Goal: Task Accomplishment & Management: Manage account settings

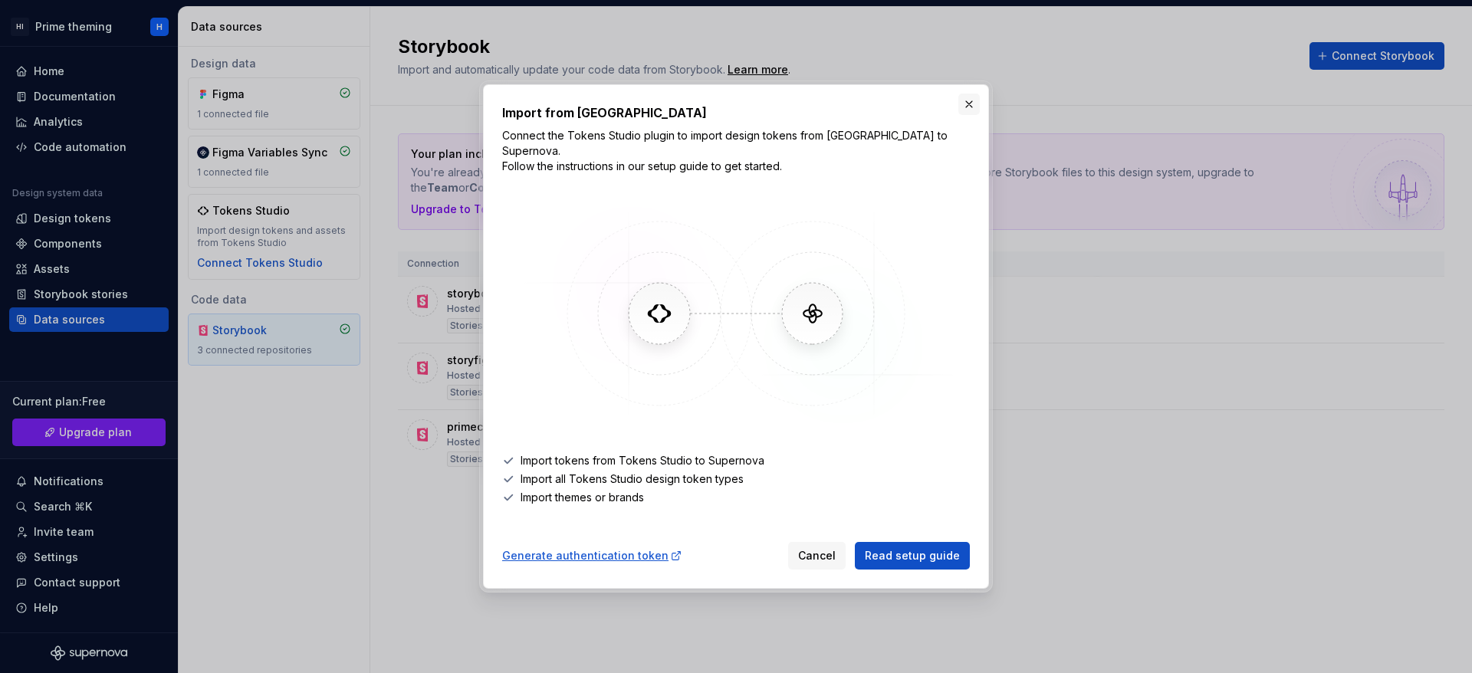
click at [969, 115] on button "button" at bounding box center [969, 104] width 21 height 21
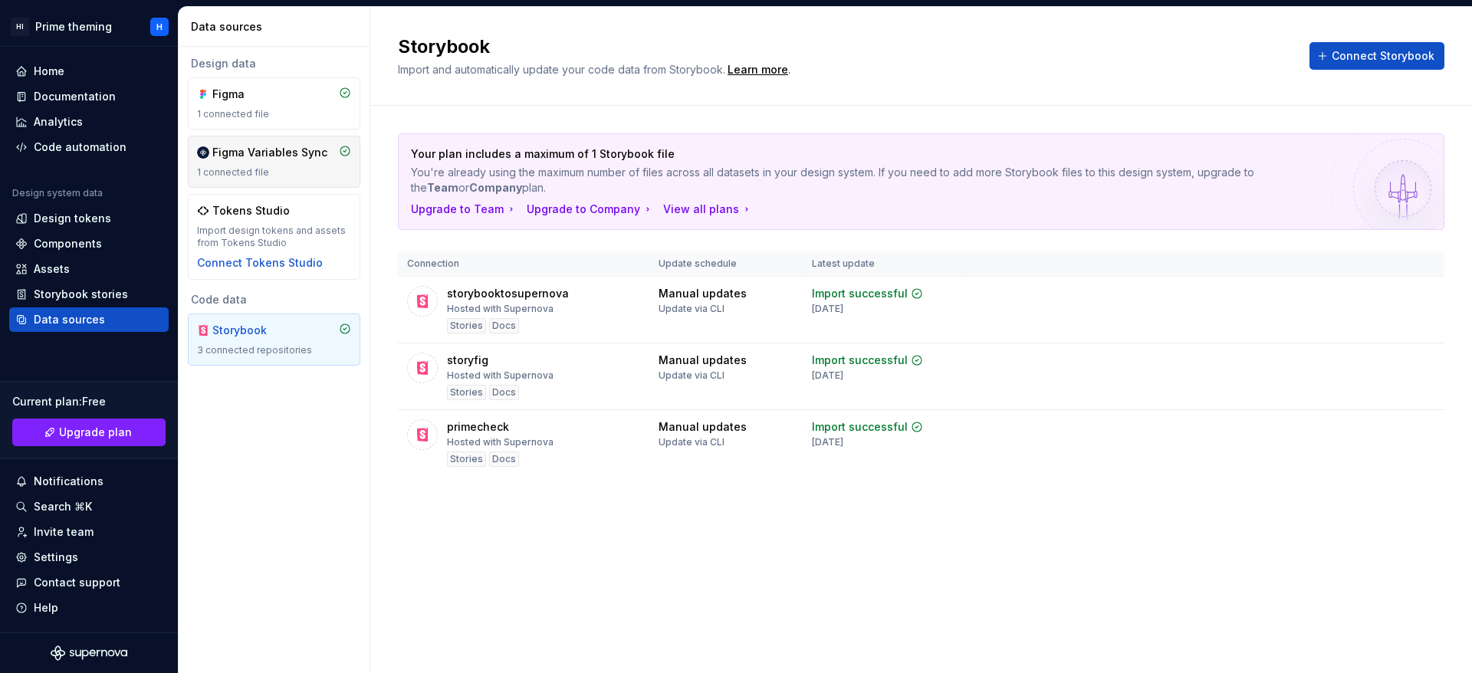
click at [255, 173] on div "1 connected file" at bounding box center [274, 172] width 154 height 12
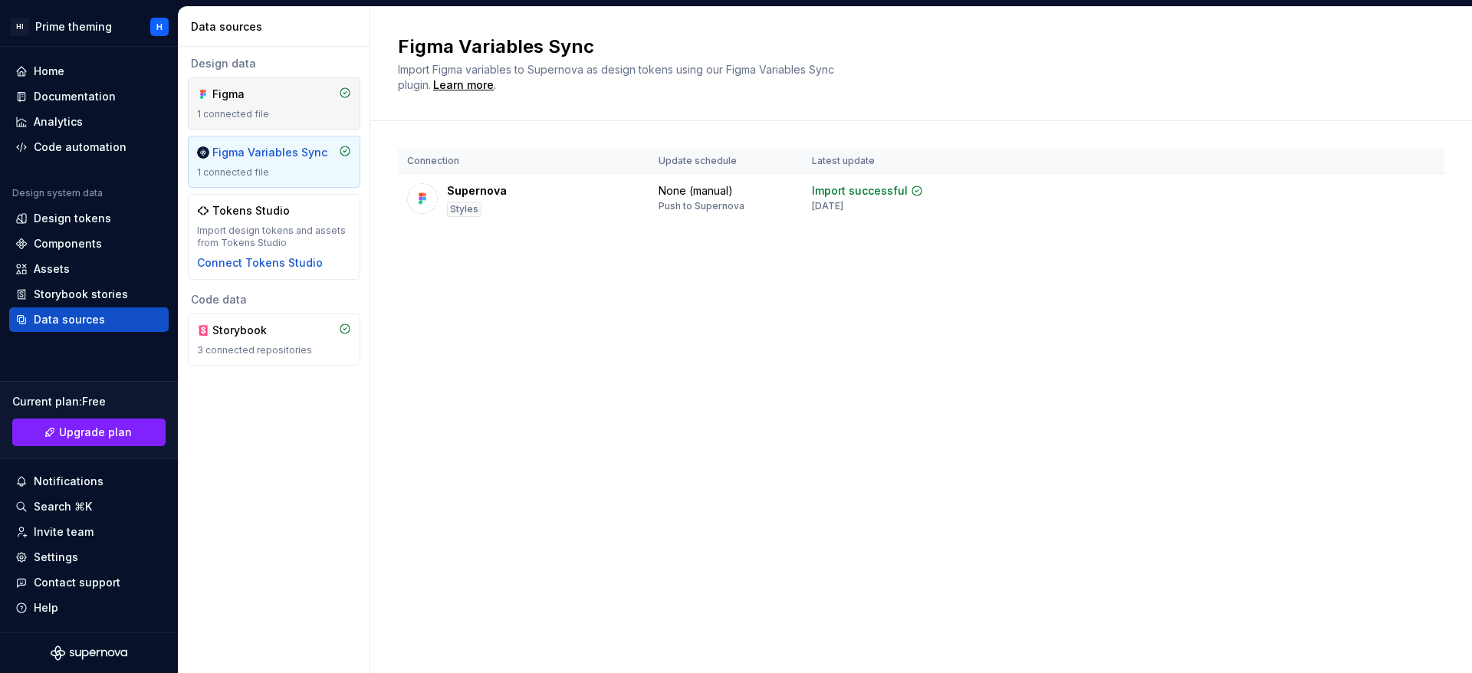
click at [255, 98] on div "Figma" at bounding box center [249, 94] width 74 height 15
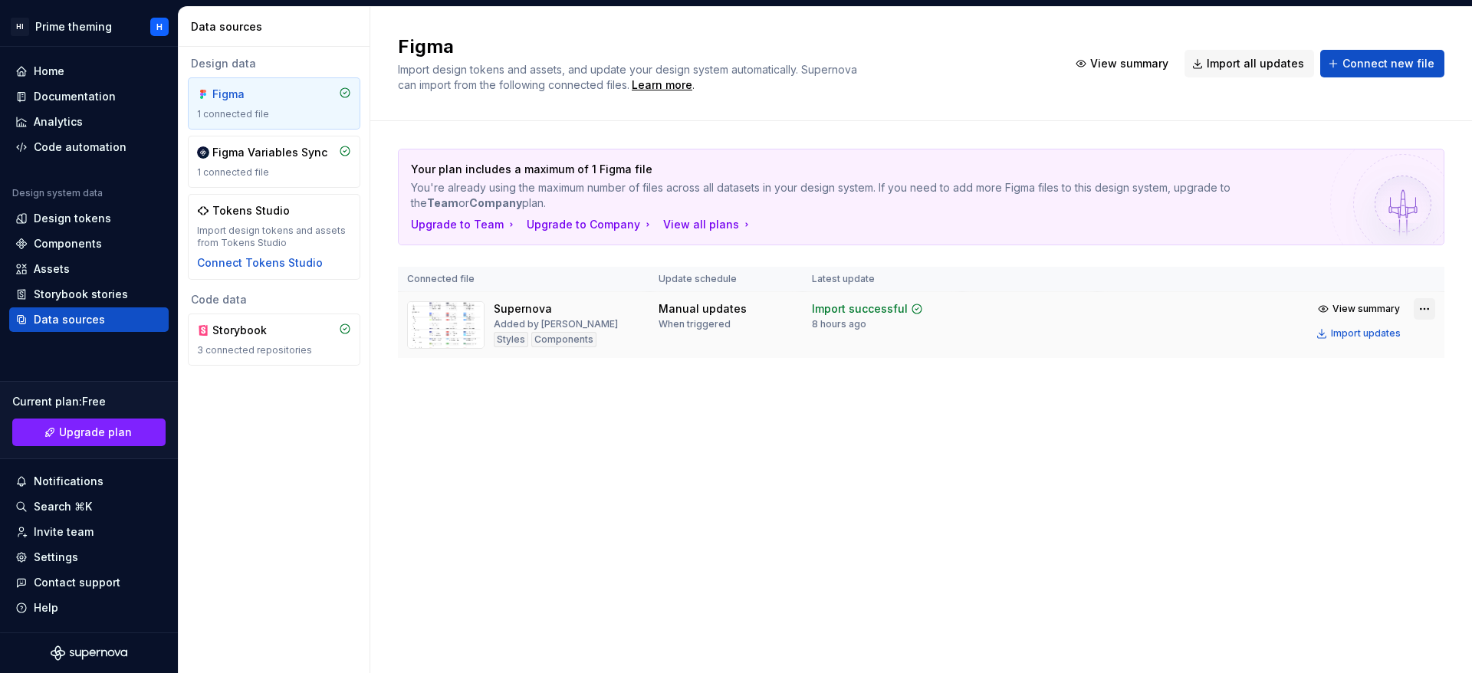
click at [1424, 312] on html "HI Prime theming H Home Documentation Analytics Code automation Design system d…" at bounding box center [736, 336] width 1472 height 673
click at [1080, 427] on html "HI Prime theming H Home Documentation Analytics Code automation Design system d…" at bounding box center [736, 336] width 1472 height 673
click at [449, 317] on img at bounding box center [445, 325] width 77 height 48
click at [1386, 314] on span "View summary" at bounding box center [1366, 309] width 67 height 12
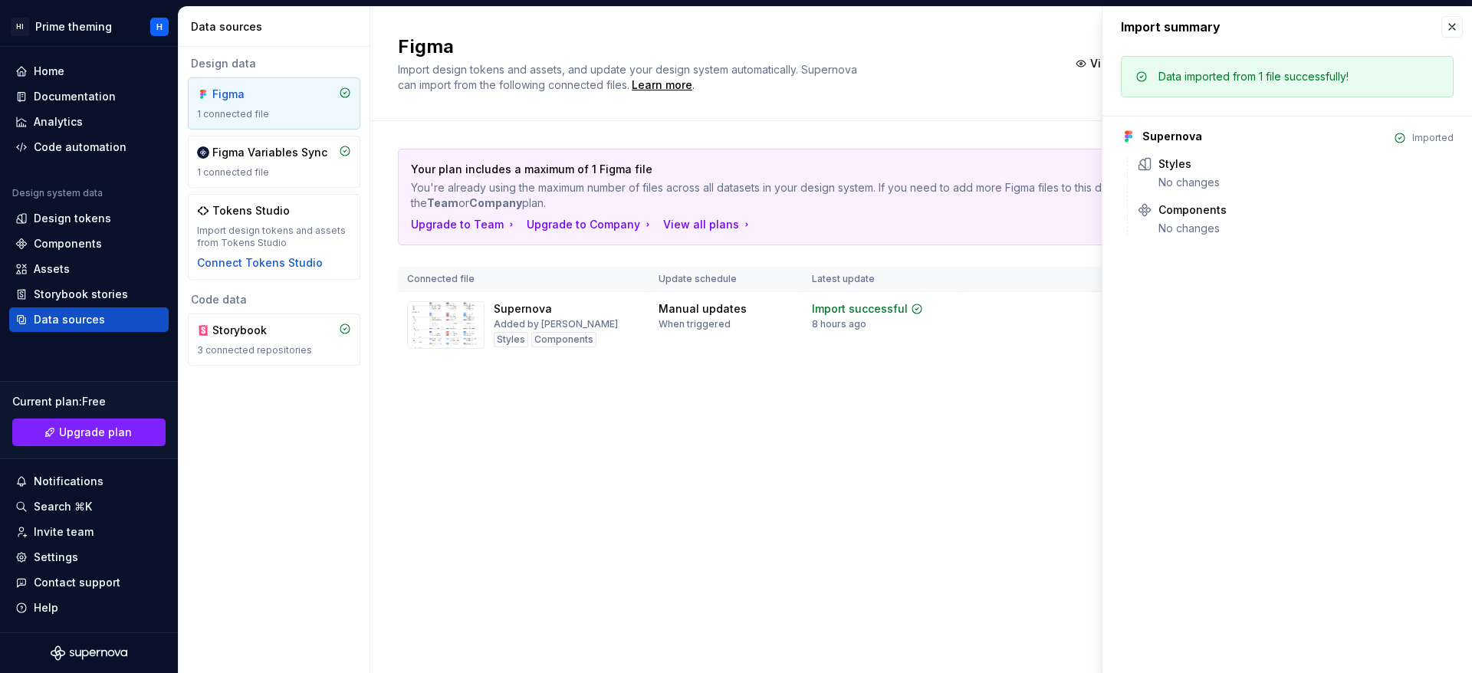
click at [1011, 518] on div "Figma Import design tokens and assets, and update your design system automatica…" at bounding box center [921, 340] width 1102 height 666
click at [1458, 19] on button "button" at bounding box center [1452, 26] width 21 height 21
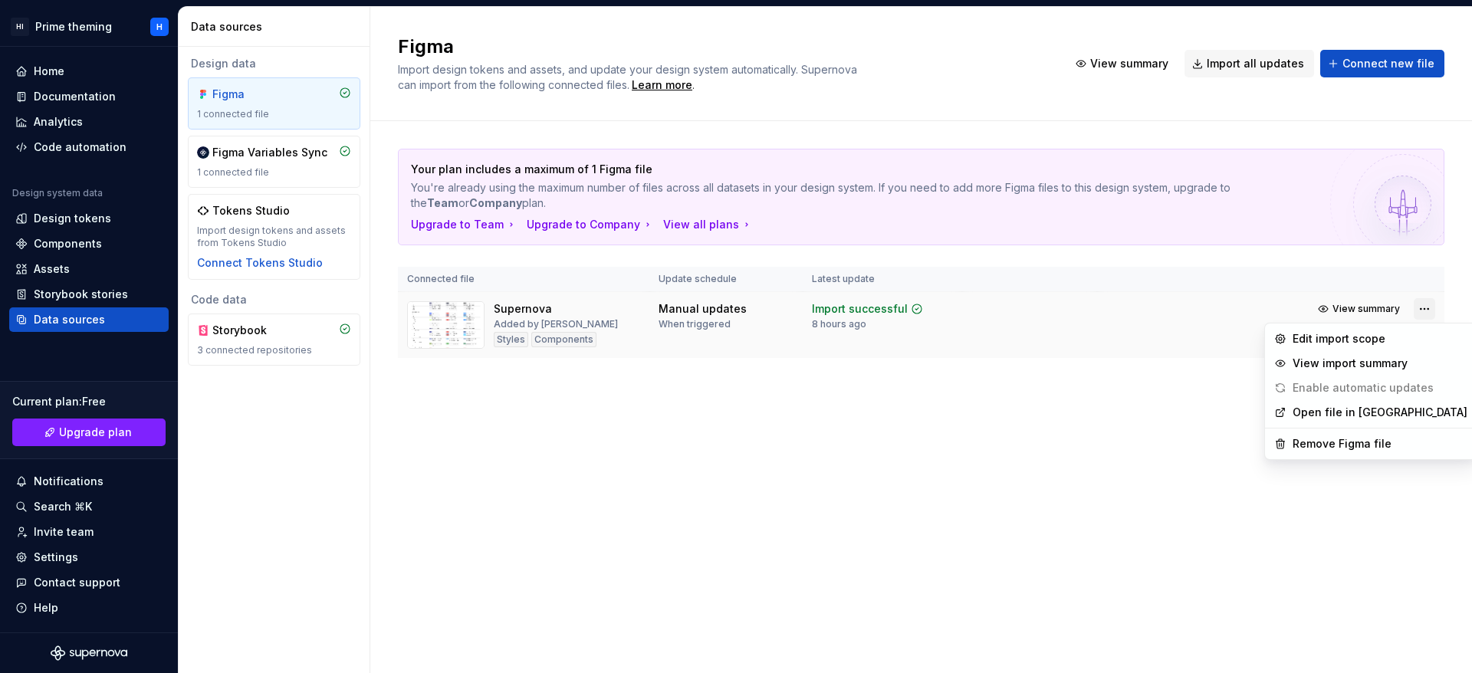
click at [1431, 303] on html "HI Prime theming H Home Documentation Analytics Code automation Design system d…" at bounding box center [736, 336] width 1472 height 673
click at [1376, 419] on link "Open file in [GEOGRAPHIC_DATA]" at bounding box center [1380, 412] width 175 height 15
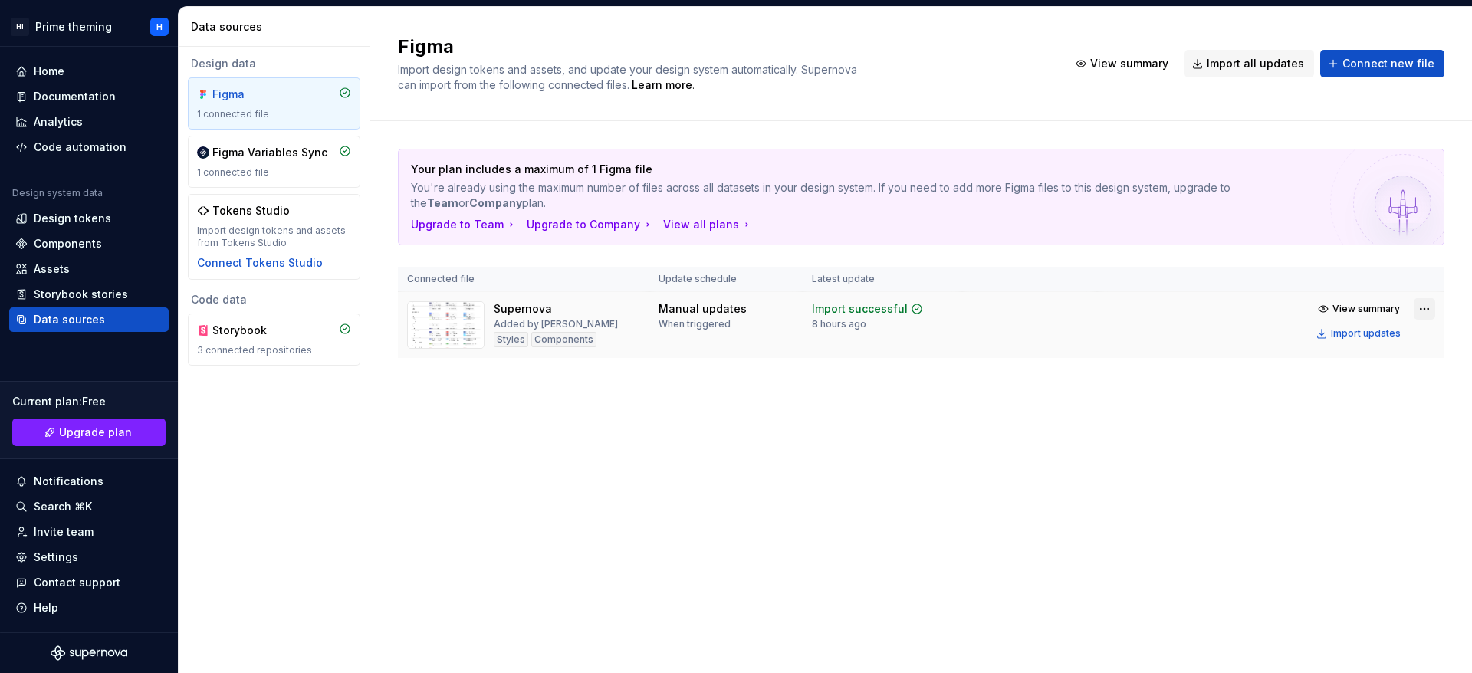
click at [1417, 312] on html "HI Prime theming H Home Documentation Analytics Code automation Design system d…" at bounding box center [736, 336] width 1472 height 673
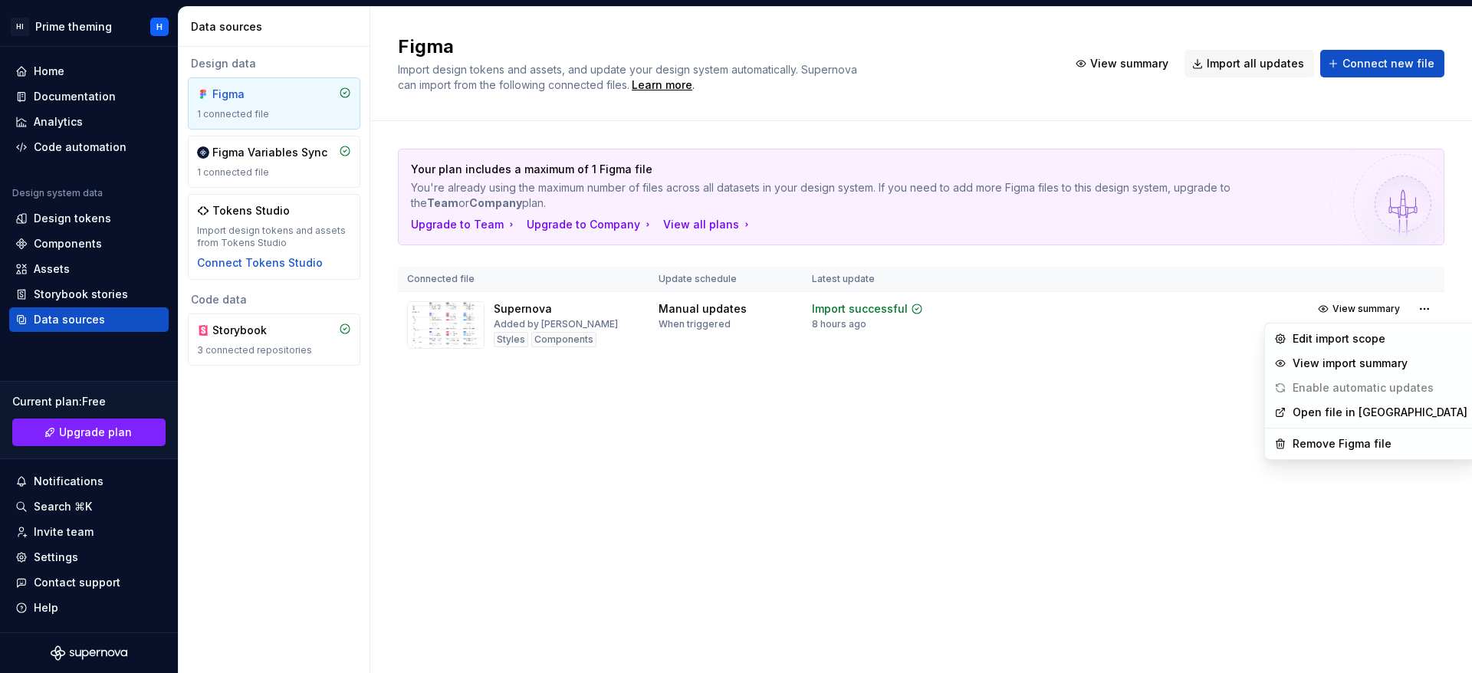
click at [1142, 485] on html "HI Prime theming H Home Documentation Analytics Code automation Design system d…" at bounding box center [736, 336] width 1472 height 673
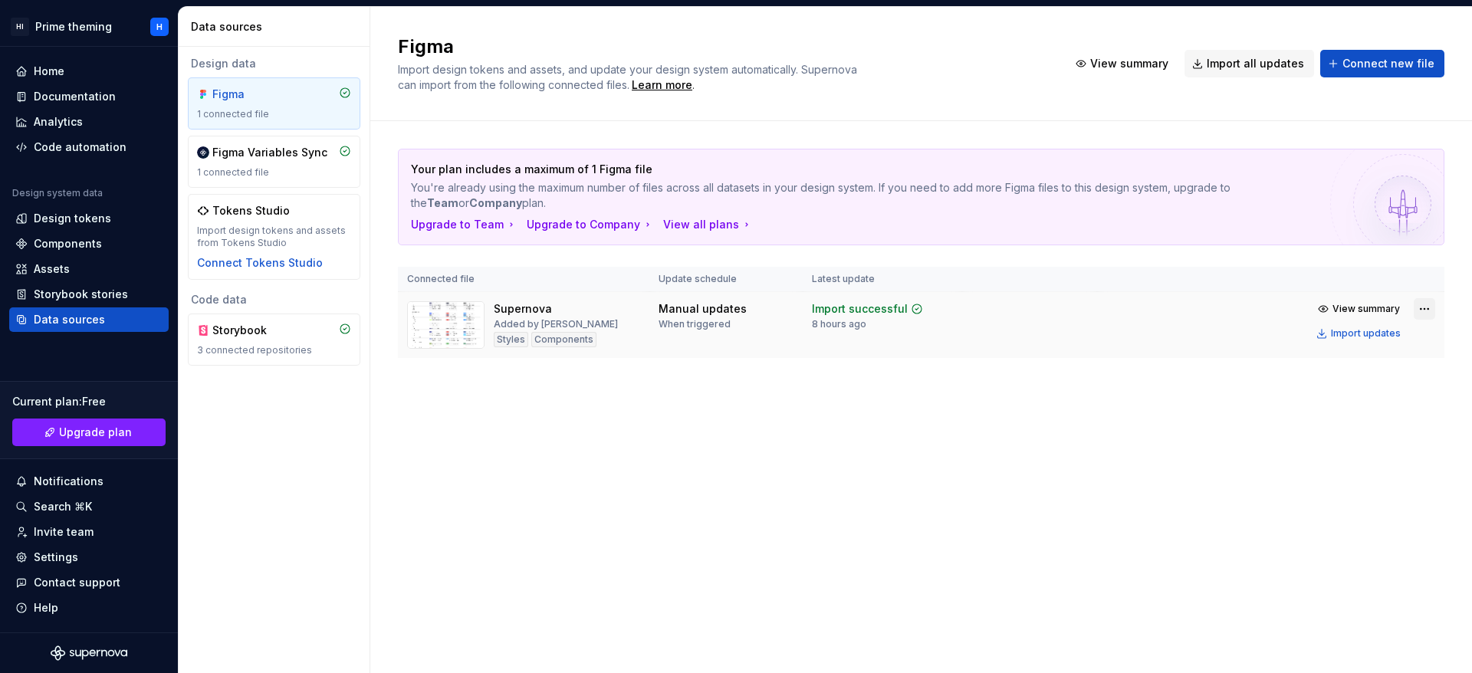
click at [1435, 312] on html "HI Prime theming H Home Documentation Analytics Code automation Design system d…" at bounding box center [736, 336] width 1472 height 673
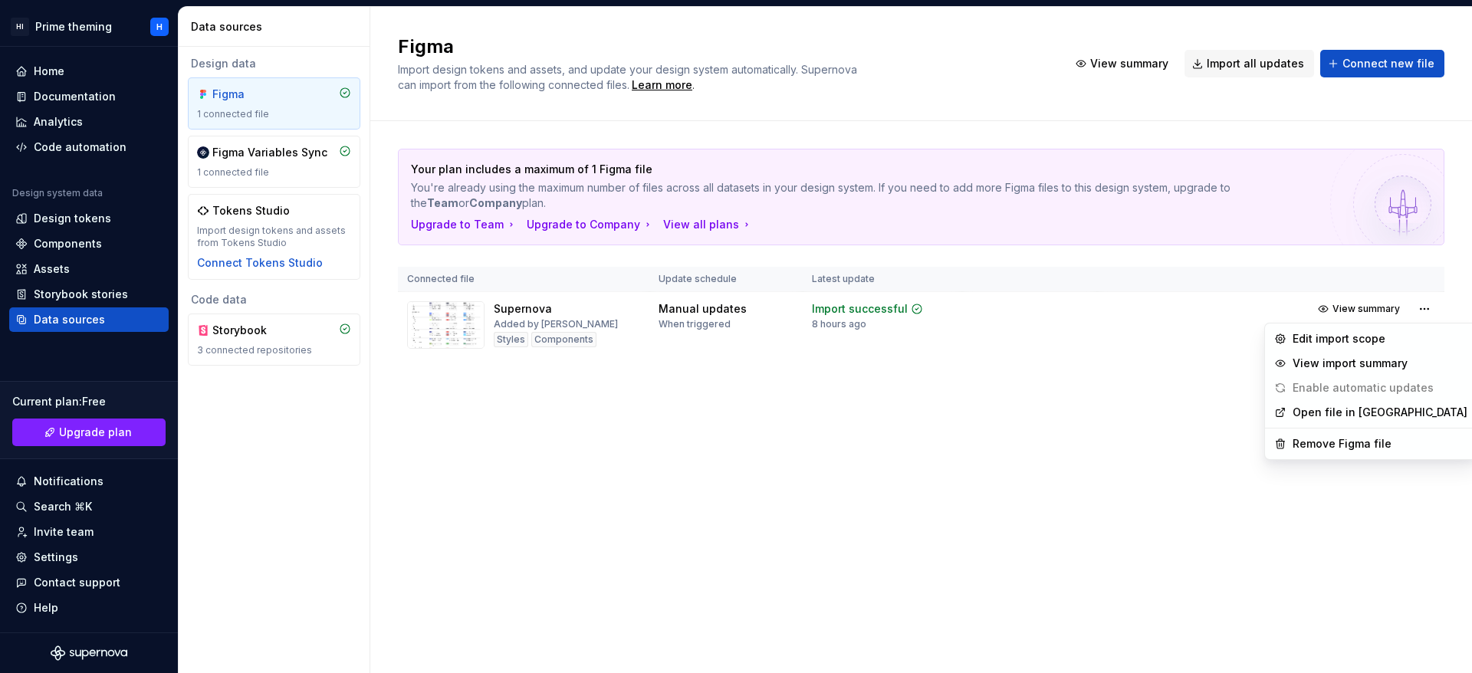
click at [1118, 530] on html "HI Prime theming H Home Documentation Analytics Code automation Design system d…" at bounding box center [736, 336] width 1472 height 673
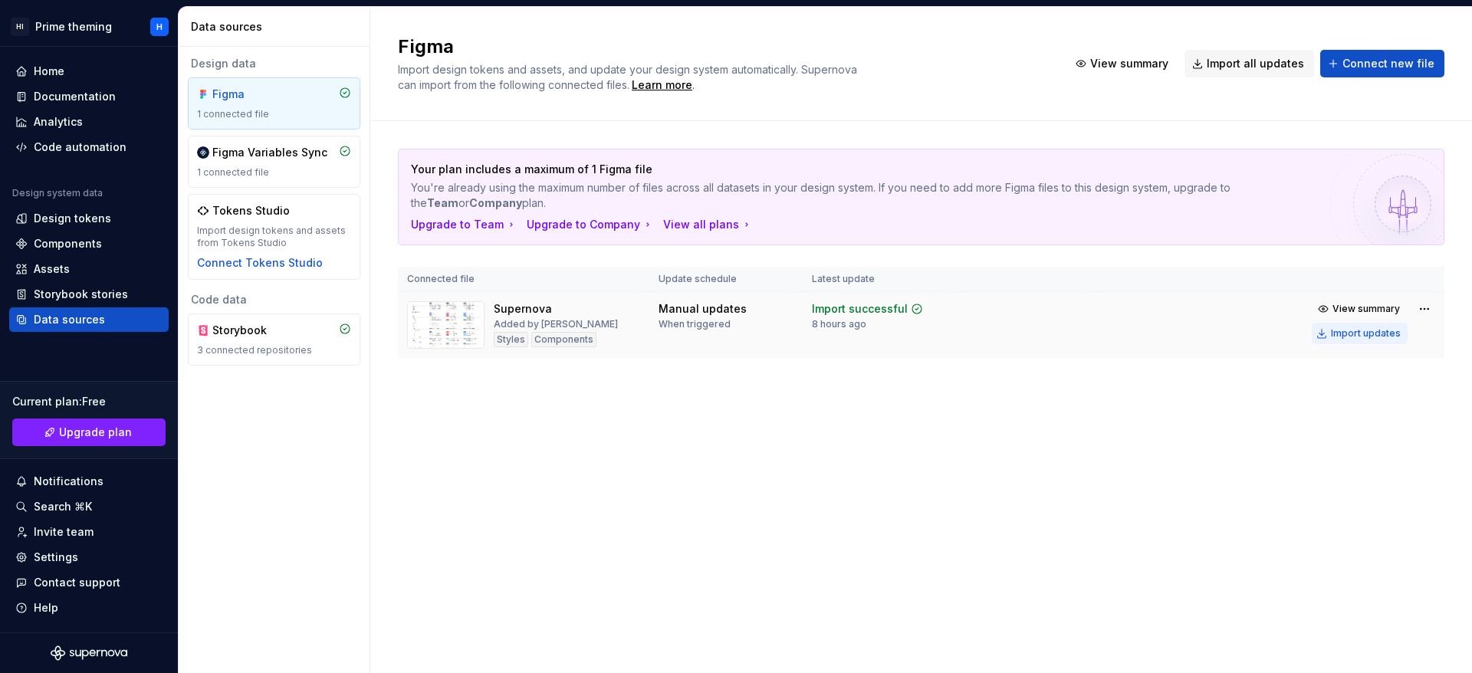
click at [1367, 328] on div "Import updates" at bounding box center [1366, 333] width 70 height 12
click at [1383, 309] on span "View summary" at bounding box center [1366, 309] width 67 height 12
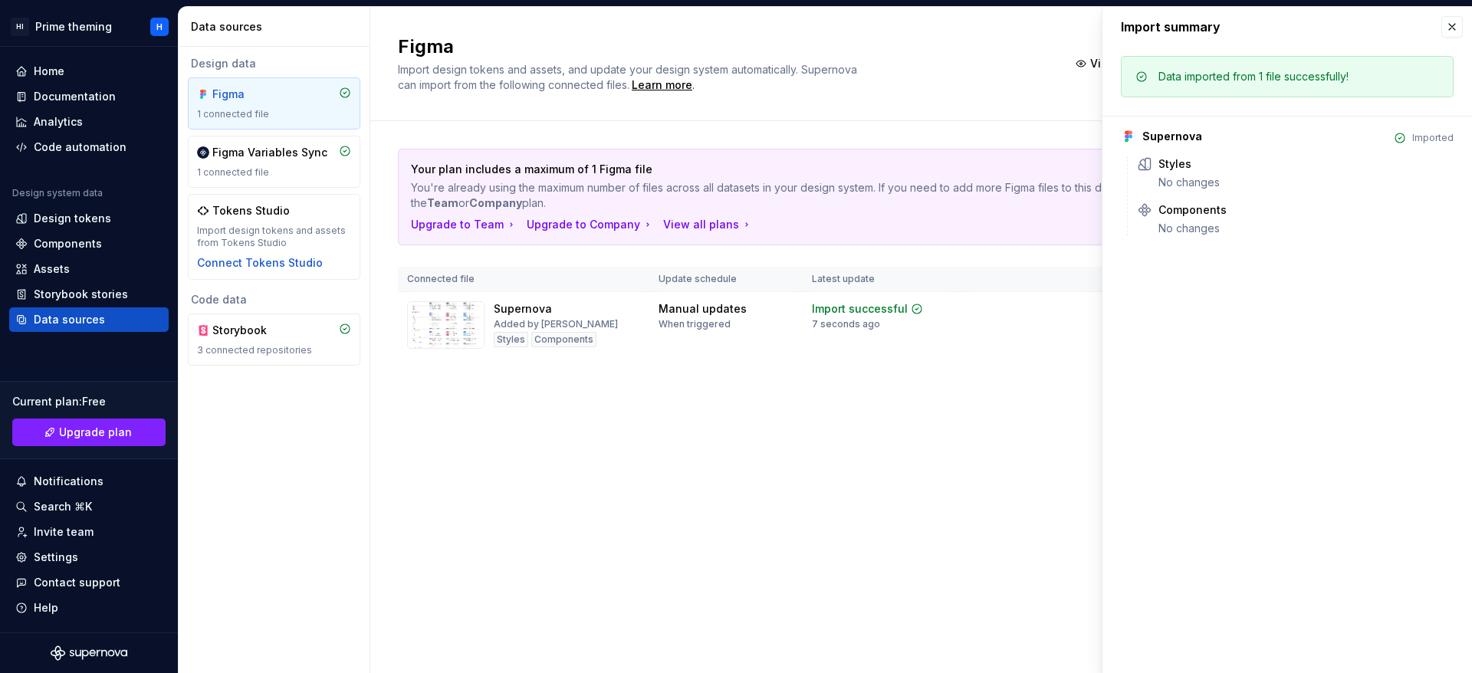
click at [910, 417] on div "Figma Import design tokens and assets, and update your design system automatica…" at bounding box center [921, 340] width 1102 height 666
click at [47, 225] on div "Design tokens" at bounding box center [72, 218] width 77 height 15
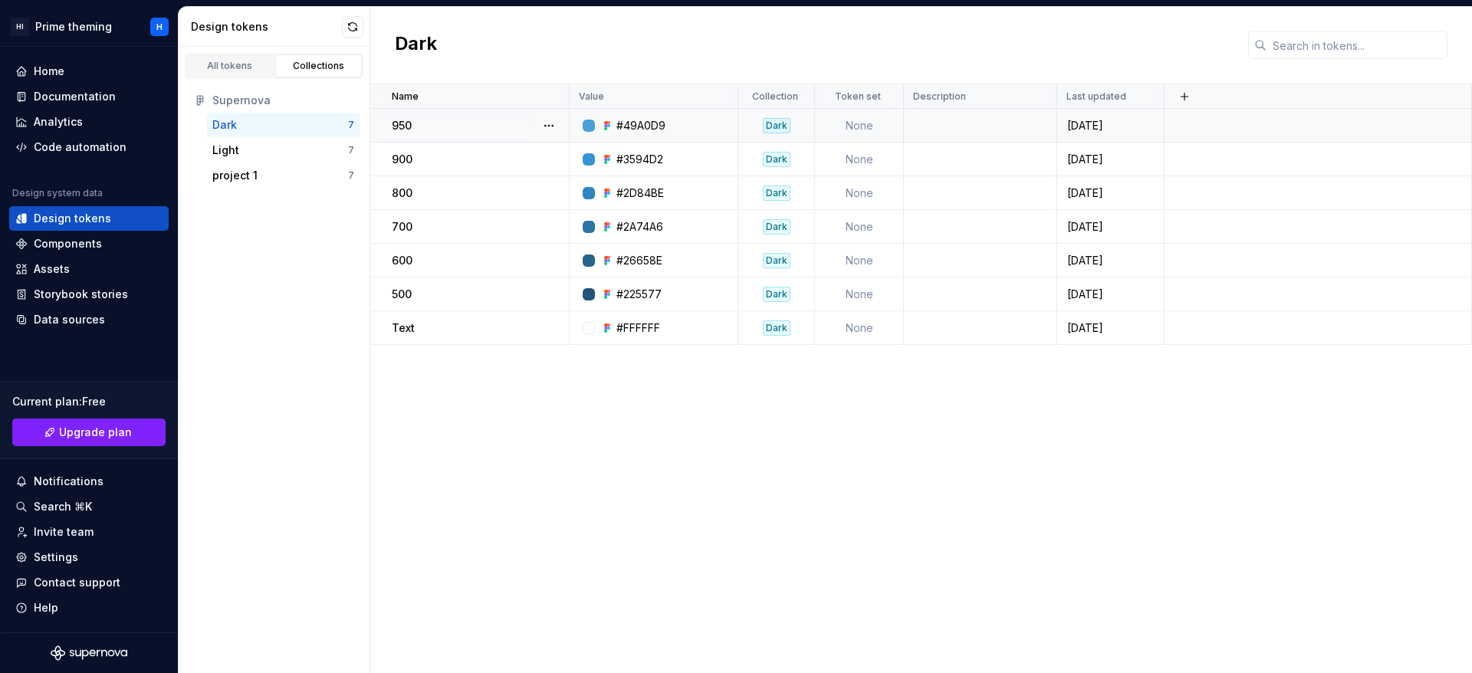
click at [640, 125] on div "#49A0D9" at bounding box center [641, 125] width 49 height 15
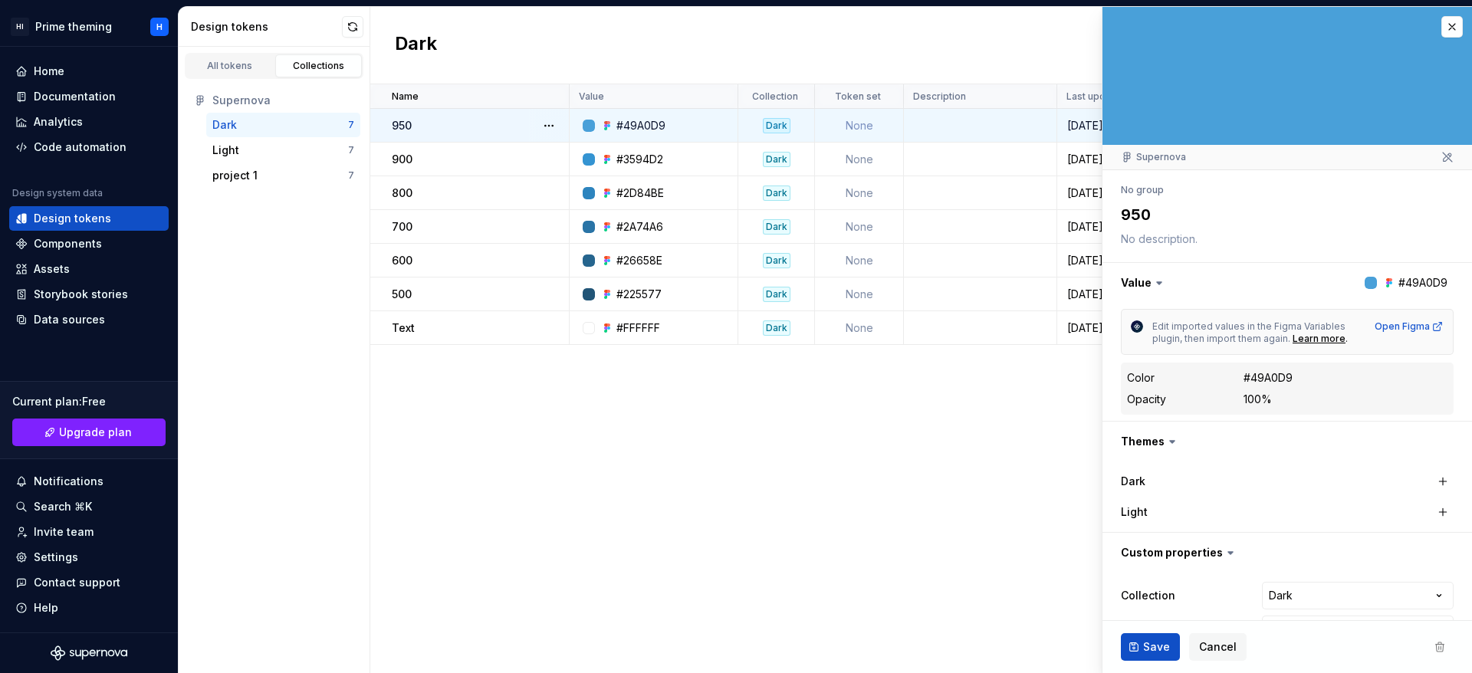
type textarea "*"
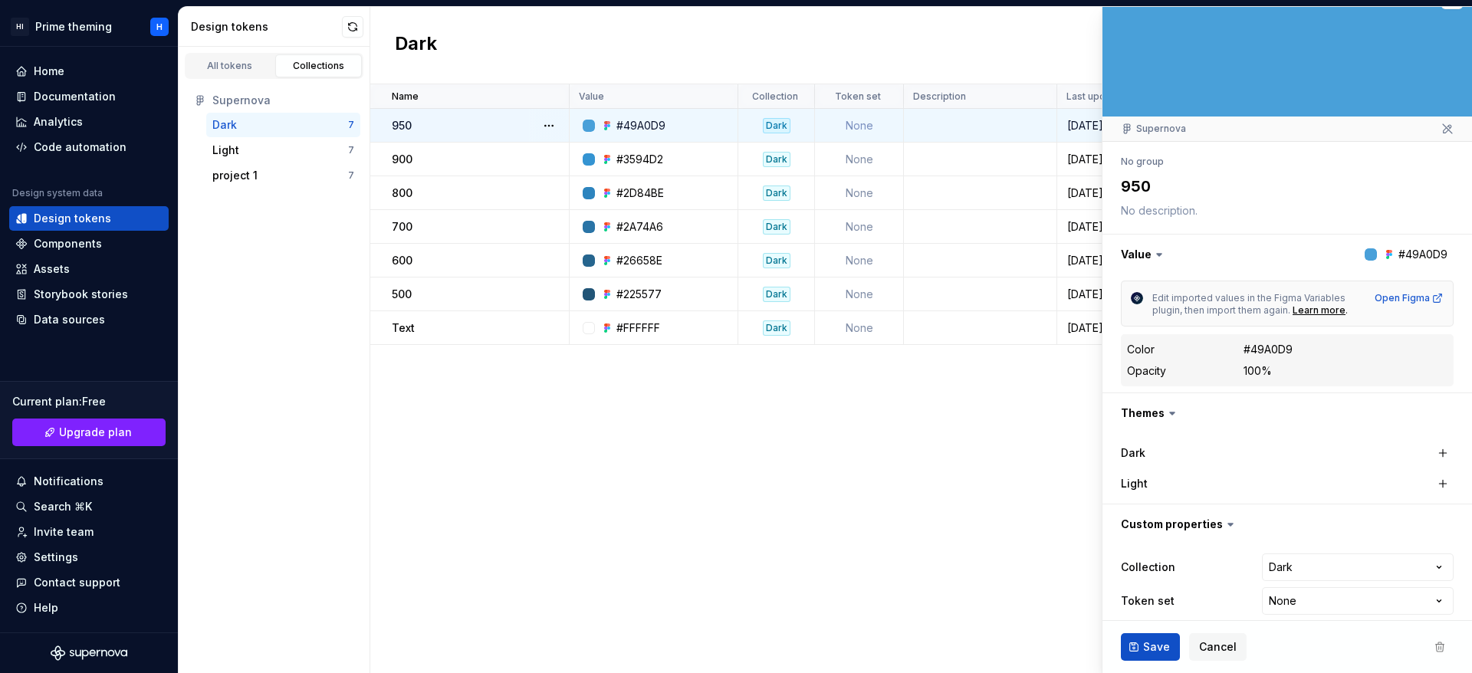
scroll to position [42, 0]
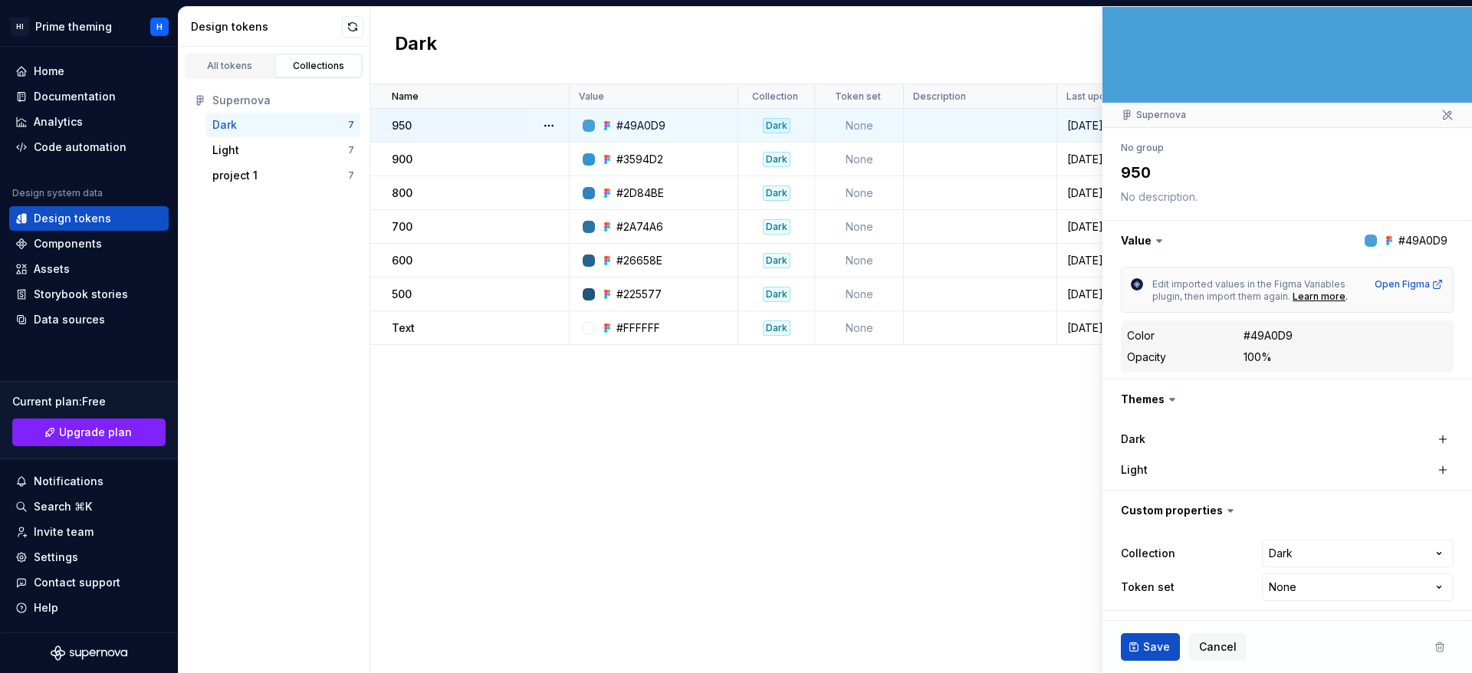
click at [1298, 330] on dd "#49A0D9" at bounding box center [1346, 335] width 204 height 15
click at [1282, 339] on div "#49A0D9" at bounding box center [1268, 335] width 49 height 15
click at [1298, 562] on html "HI Prime theming H Home Documentation Analytics Code automation Design system d…" at bounding box center [736, 336] width 1472 height 673
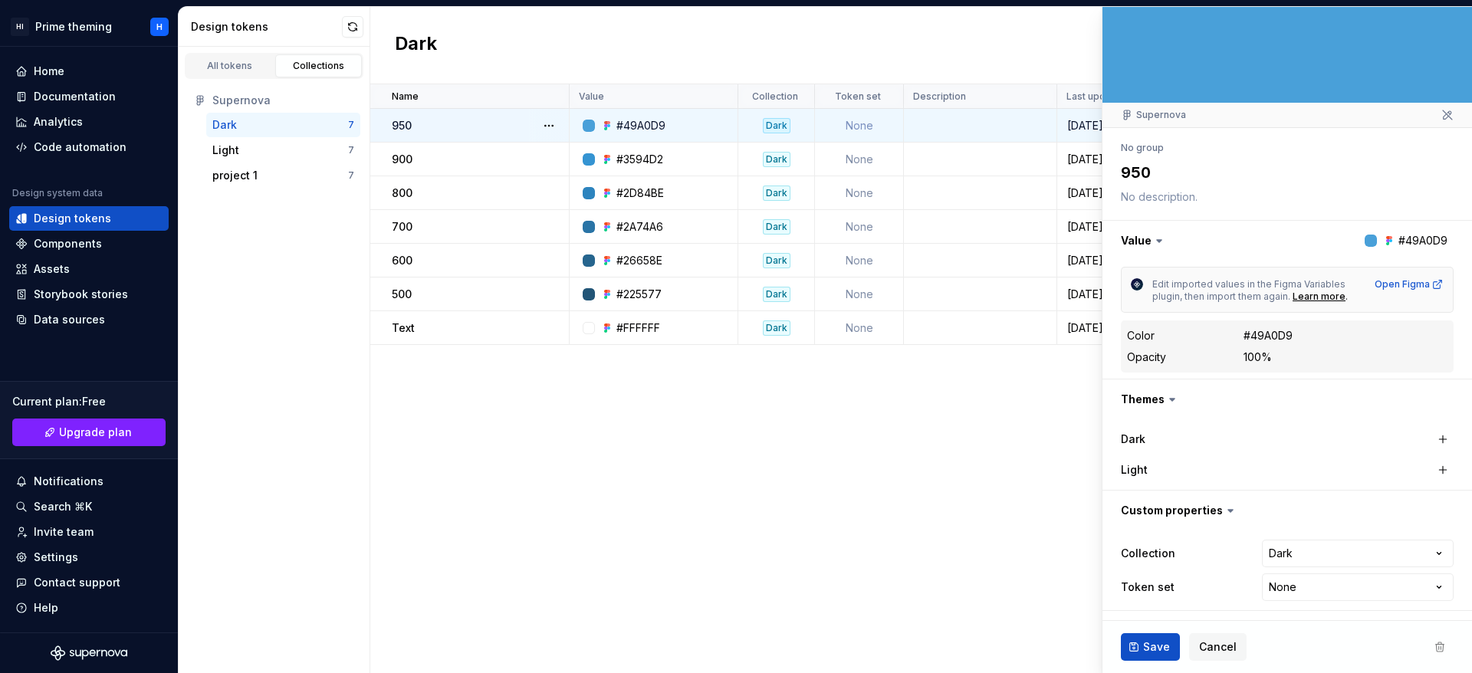
click at [1298, 557] on html "HI Prime theming H Home Documentation Analytics Code automation Design system d…" at bounding box center [736, 336] width 1472 height 673
click at [1291, 584] on html "HI Prime theming H Home Documentation Analytics Code automation Design system d…" at bounding box center [736, 336] width 1472 height 673
select select "**********"
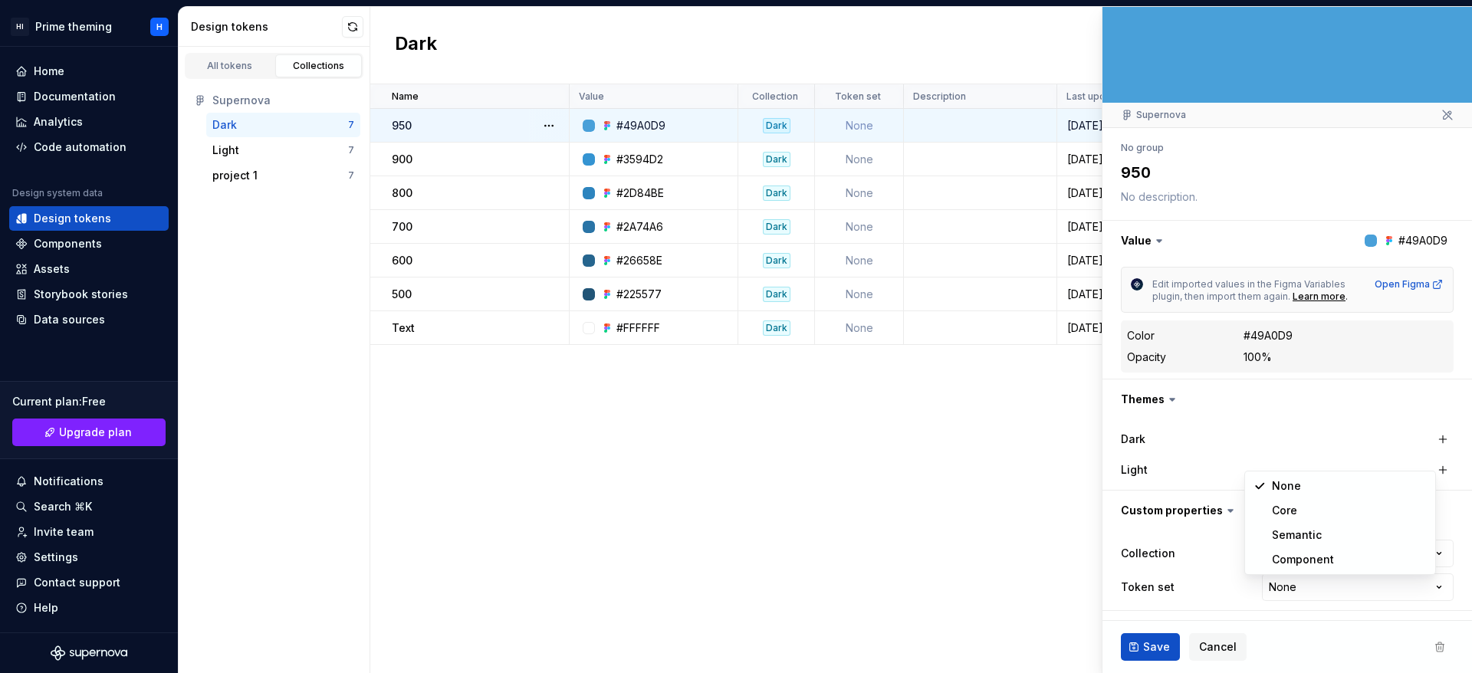
type textarea "*"
click at [1287, 589] on html "HI Prime theming H Home Documentation Analytics Code automation Design system d…" at bounding box center [736, 336] width 1472 height 673
select select
click at [1015, 579] on div "Name Value Collection Token set Description Last updated 950 #49A0D9 Dark None …" at bounding box center [921, 378] width 1102 height 589
click at [1365, 238] on div at bounding box center [1371, 241] width 12 height 12
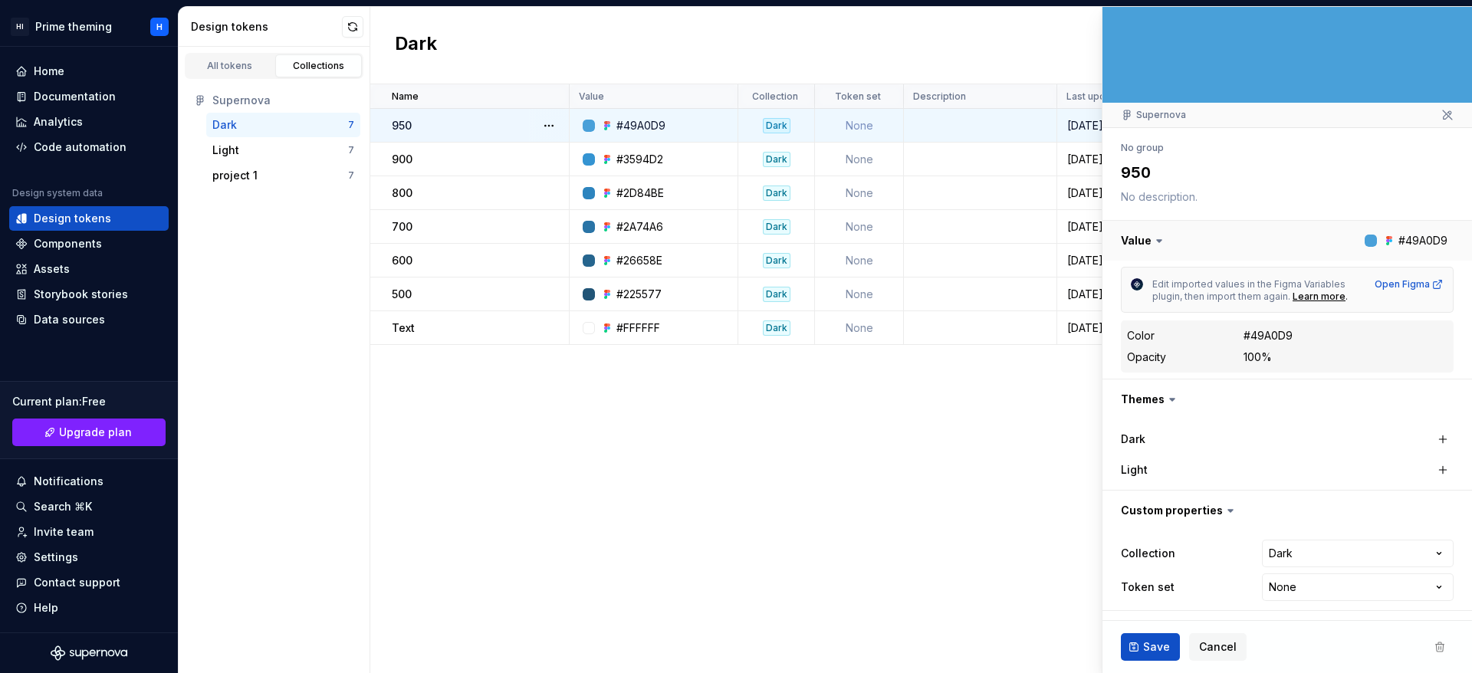
click at [1376, 242] on button "button" at bounding box center [1288, 241] width 370 height 40
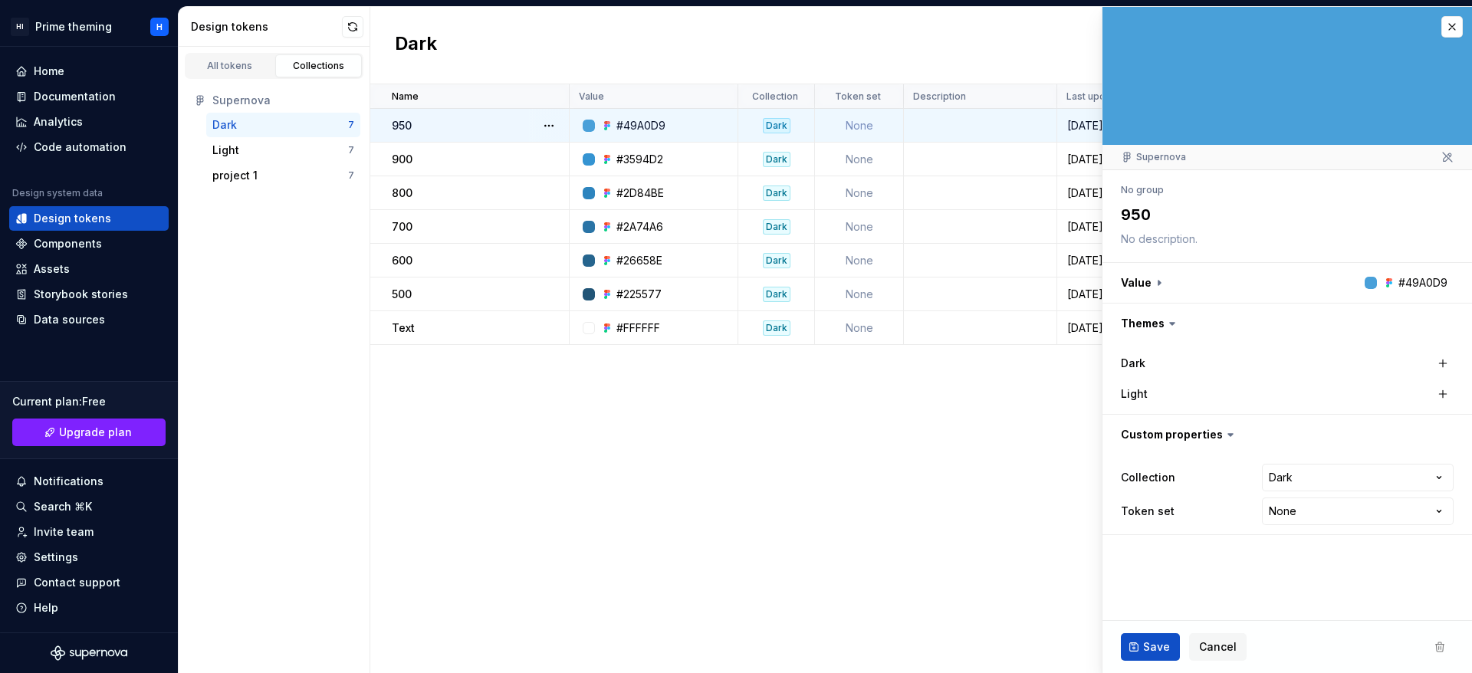
click at [1291, 383] on div "Light" at bounding box center [1287, 393] width 333 height 21
click at [1301, 364] on div "Dark" at bounding box center [1287, 363] width 333 height 21
click at [1449, 367] on button "button" at bounding box center [1442, 363] width 21 height 21
type textarea "*"
click at [1380, 363] on div "#49A0D9" at bounding box center [1357, 363] width 49 height 15
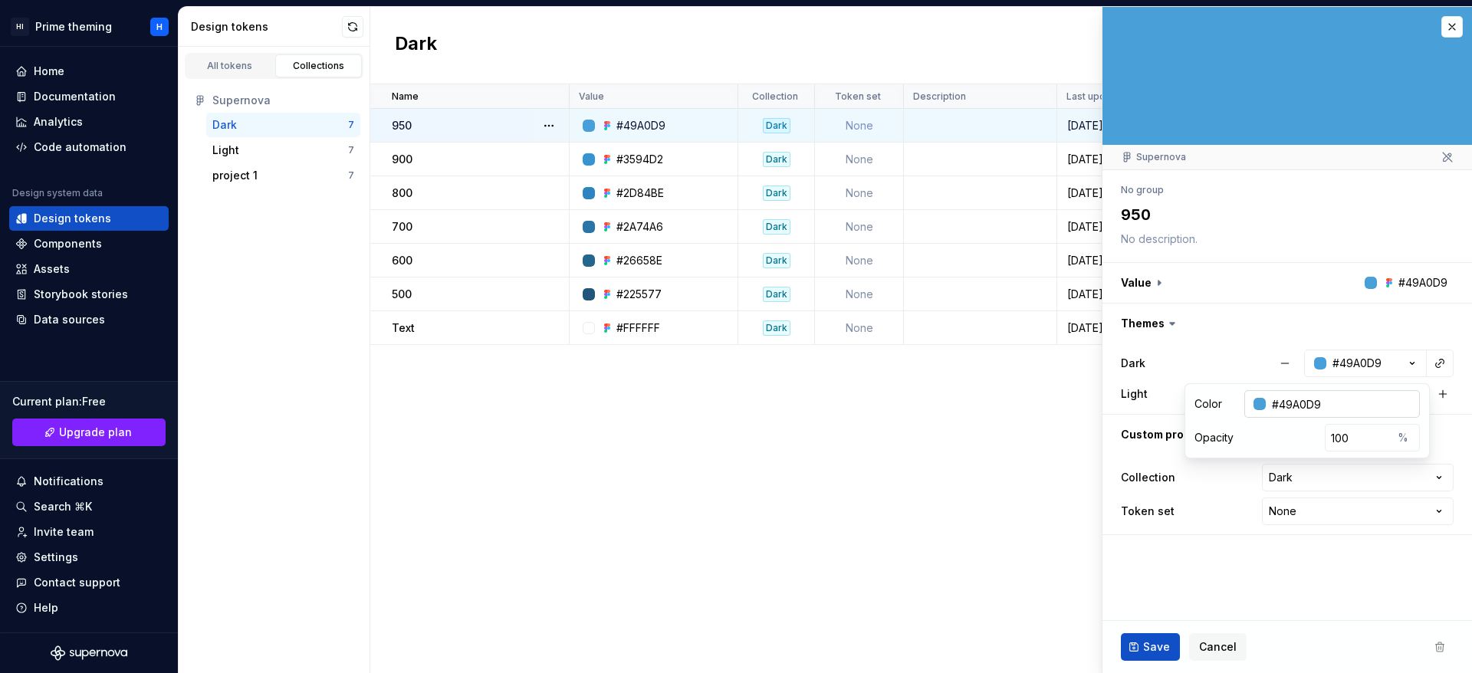
click at [1355, 408] on input "#49A0D9" at bounding box center [1343, 404] width 154 height 28
type input "#49A0D"
type textarea "*"
type input "#49a0d9"
type textarea "*"
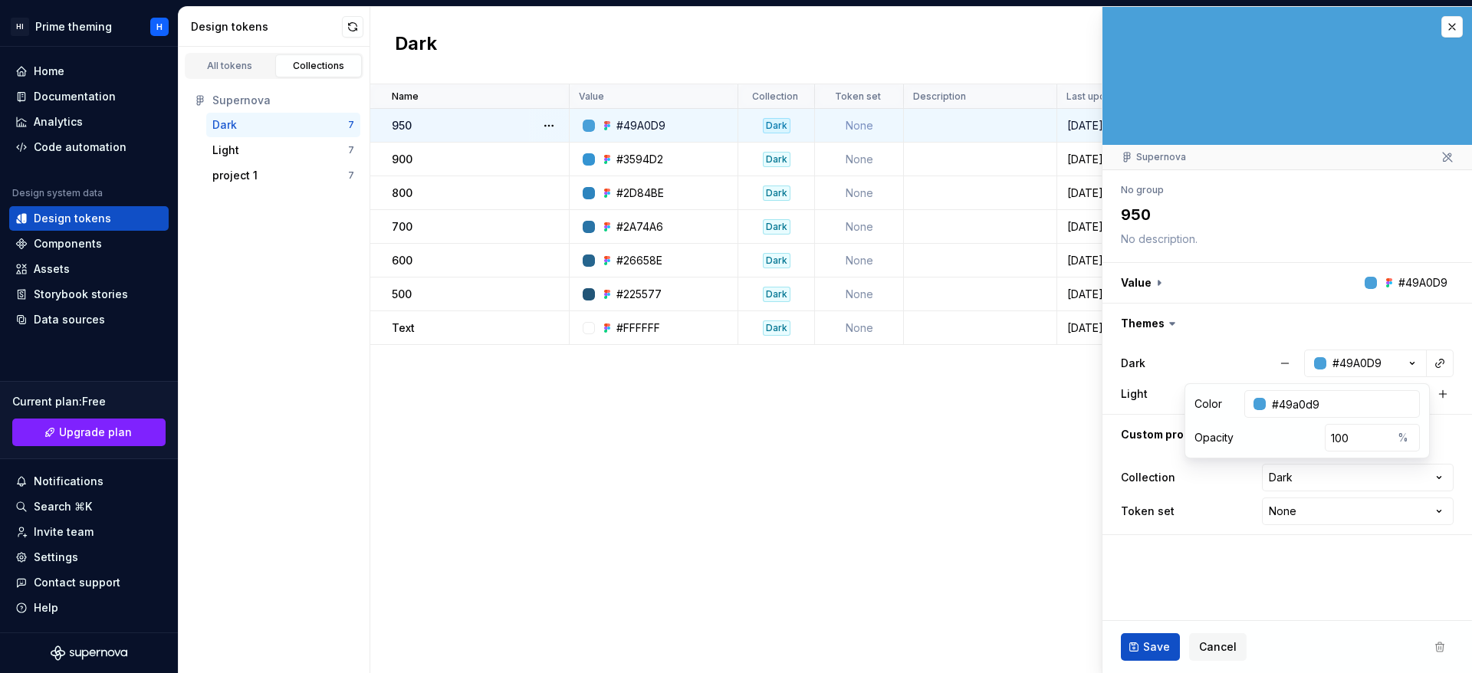
type input "#49a0d9"
type textarea "*"
type input "#49A0D9"
type textarea "*"
click at [1347, 406] on input "#49A0D9" at bounding box center [1343, 404] width 154 height 28
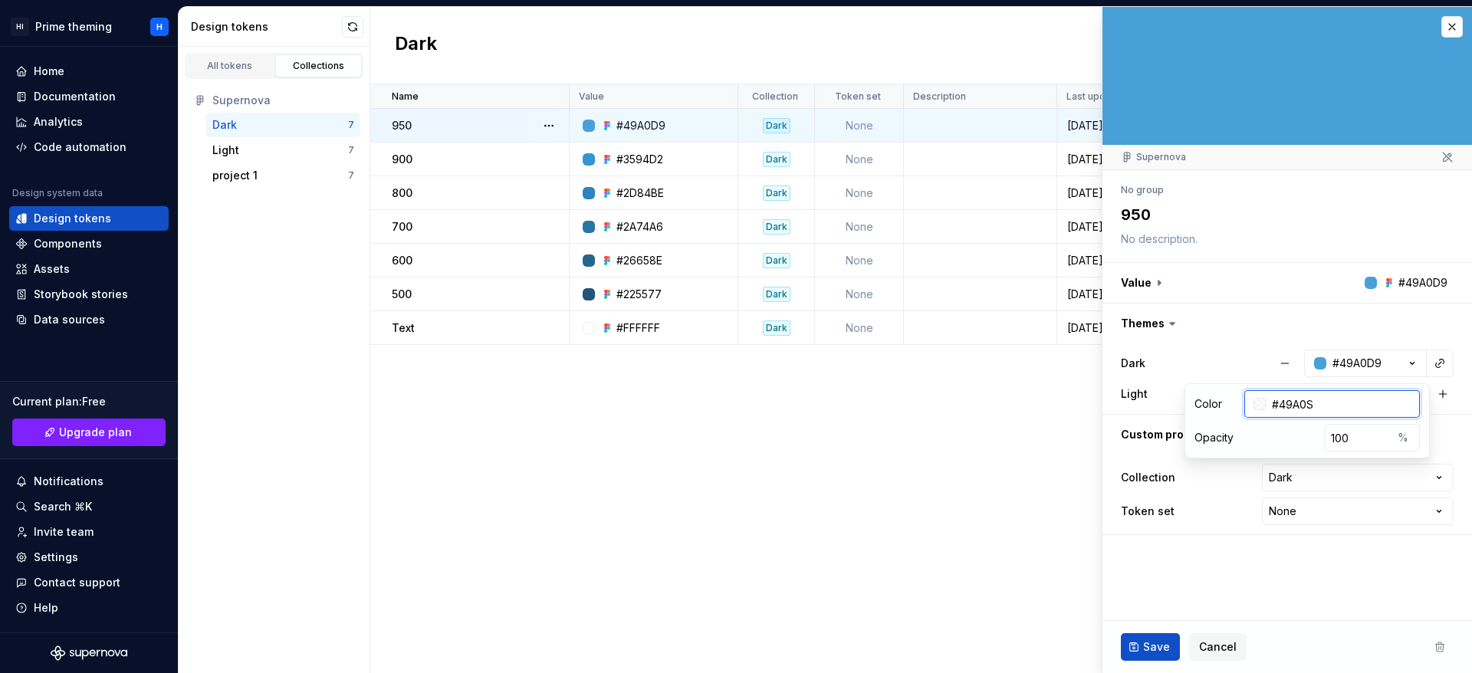
type input "#49A0S0"
click at [1158, 650] on span "Save" at bounding box center [1156, 647] width 27 height 15
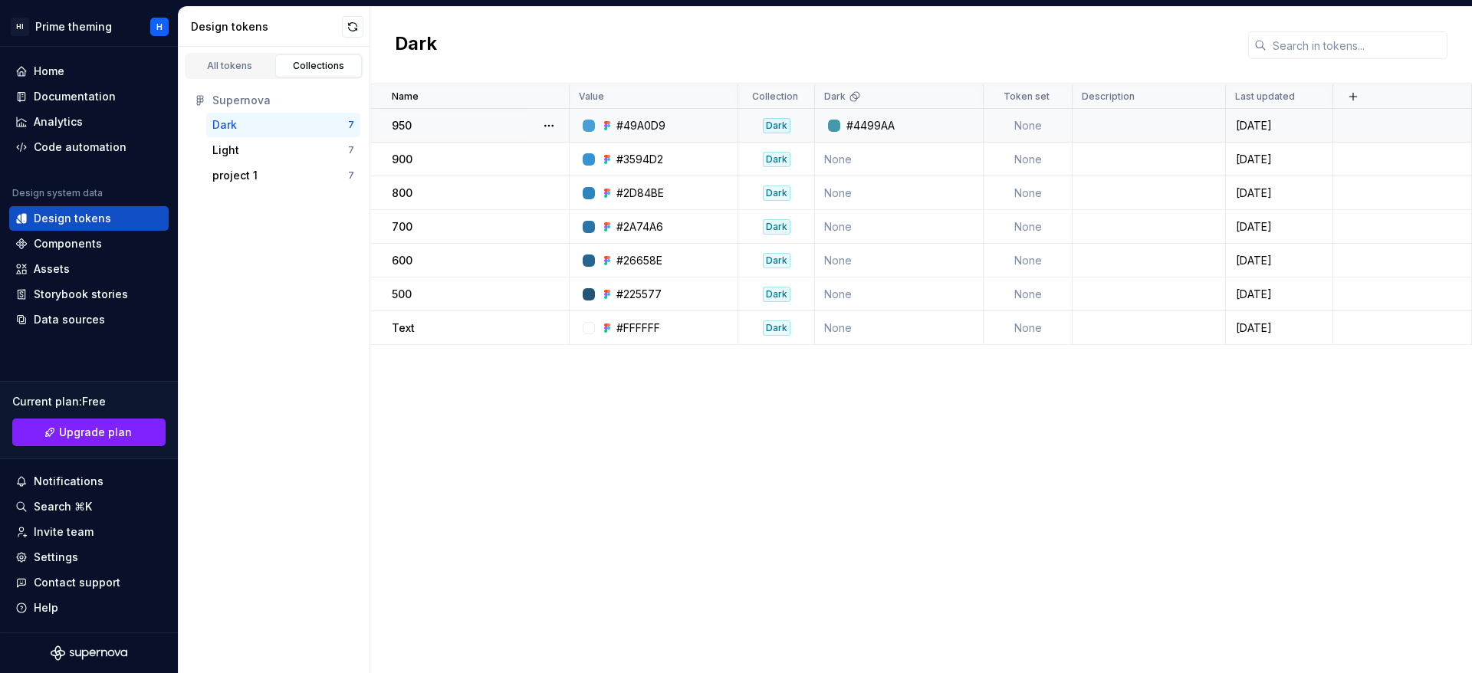
click at [717, 129] on div "#49A0D9" at bounding box center [658, 125] width 157 height 15
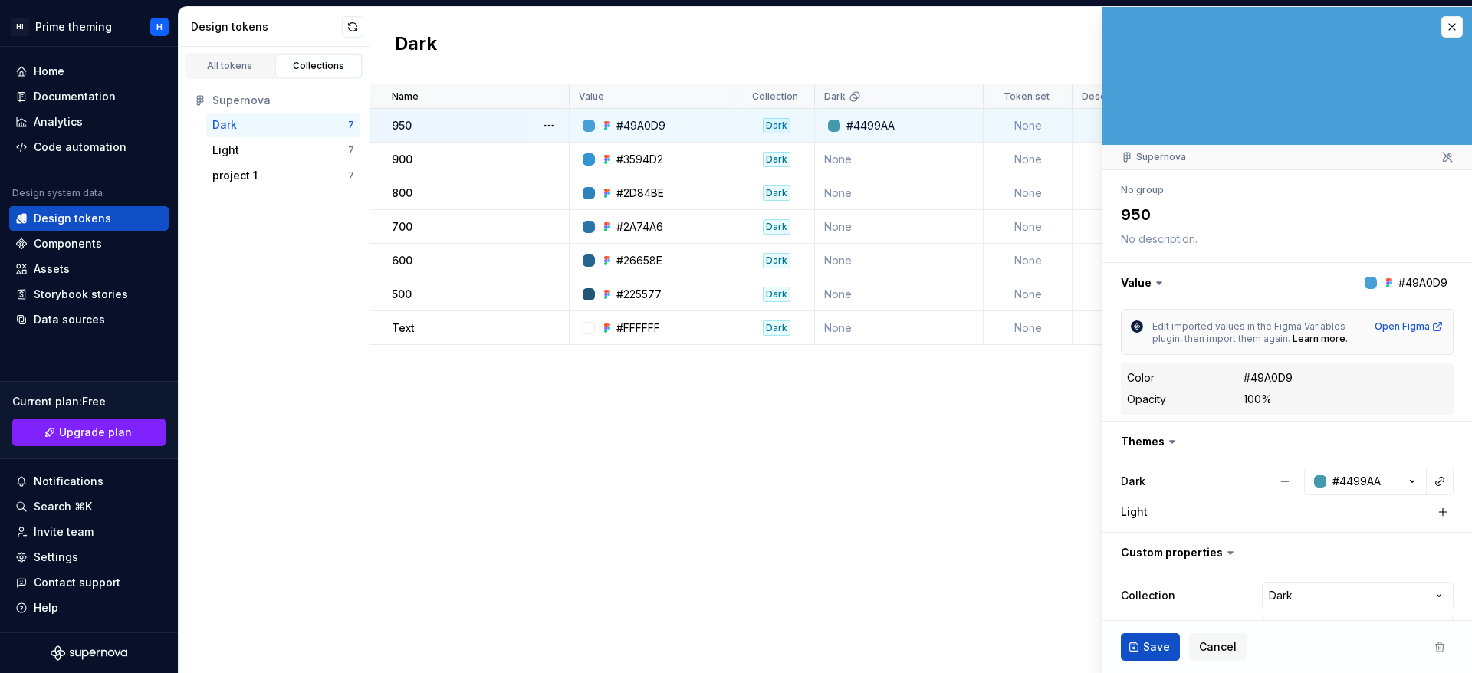
click at [693, 465] on div "Name Value Collection Dark Token set Description Last updated 950 #49A0D9 Dark …" at bounding box center [921, 378] width 1102 height 589
type textarea "*"
click at [1442, 20] on button "button" at bounding box center [1452, 26] width 21 height 21
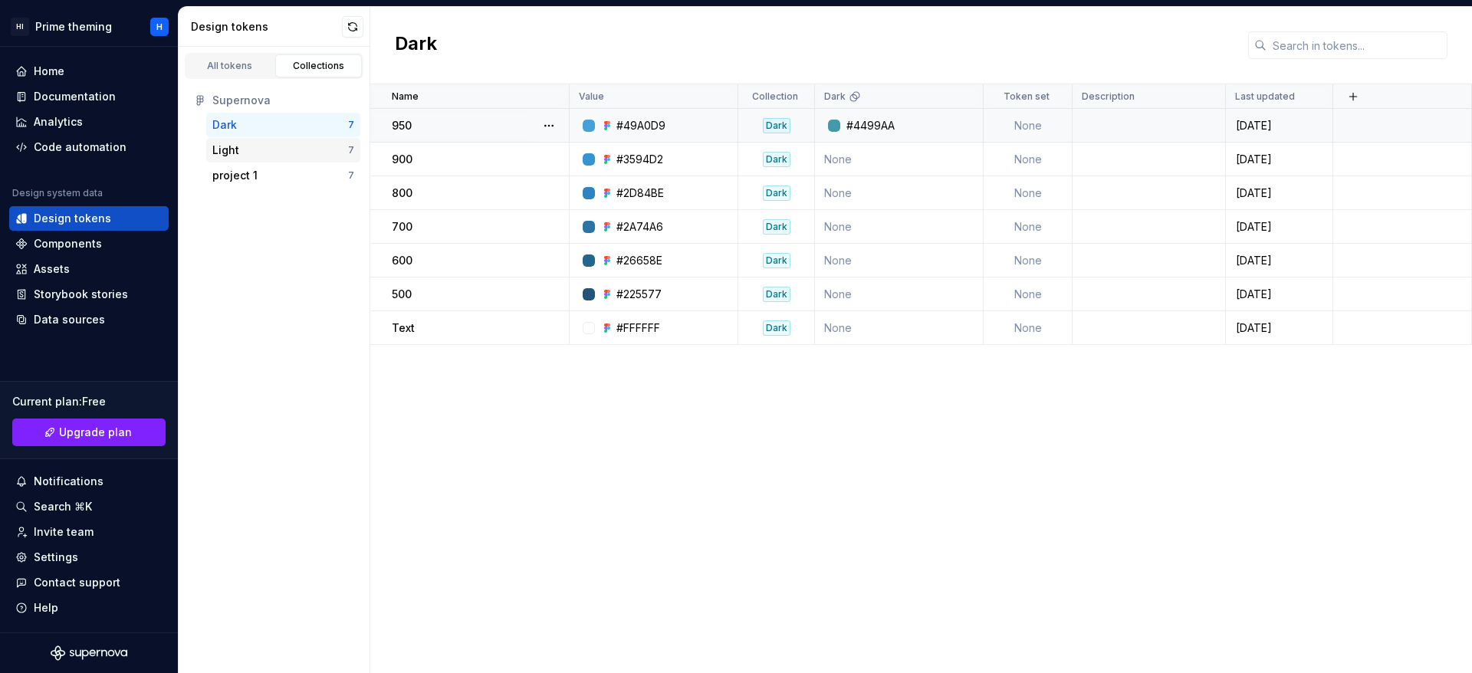
click at [255, 144] on div "Light" at bounding box center [280, 150] width 136 height 15
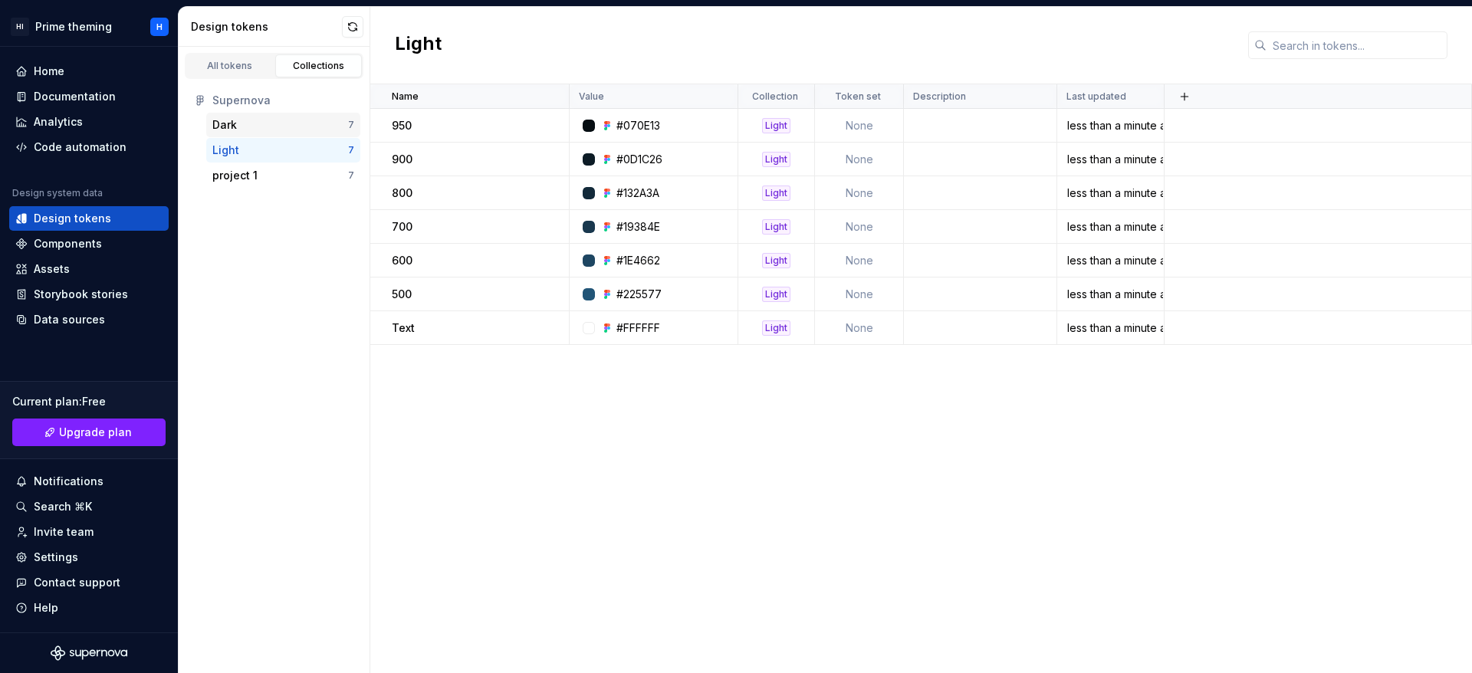
click at [254, 128] on div "Dark" at bounding box center [280, 124] width 136 height 15
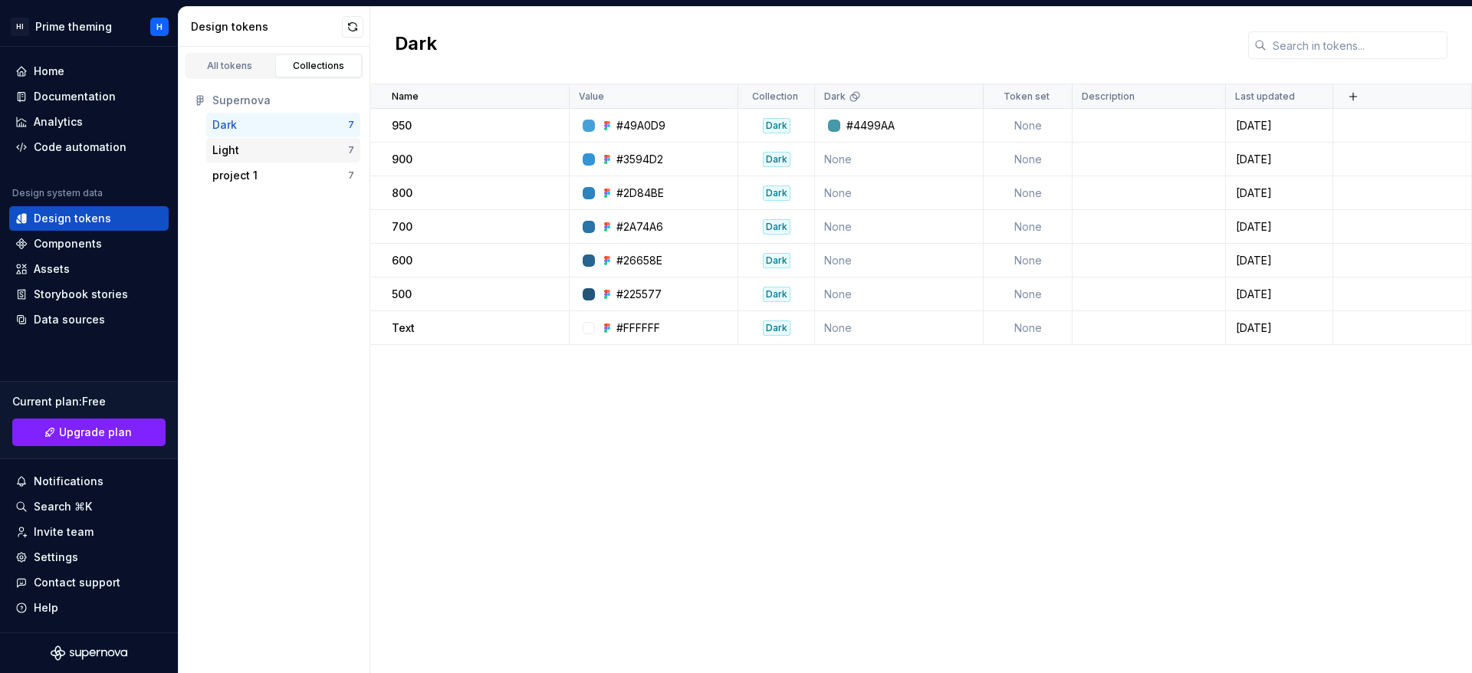
click at [250, 163] on div "project 1 7" at bounding box center [283, 175] width 154 height 25
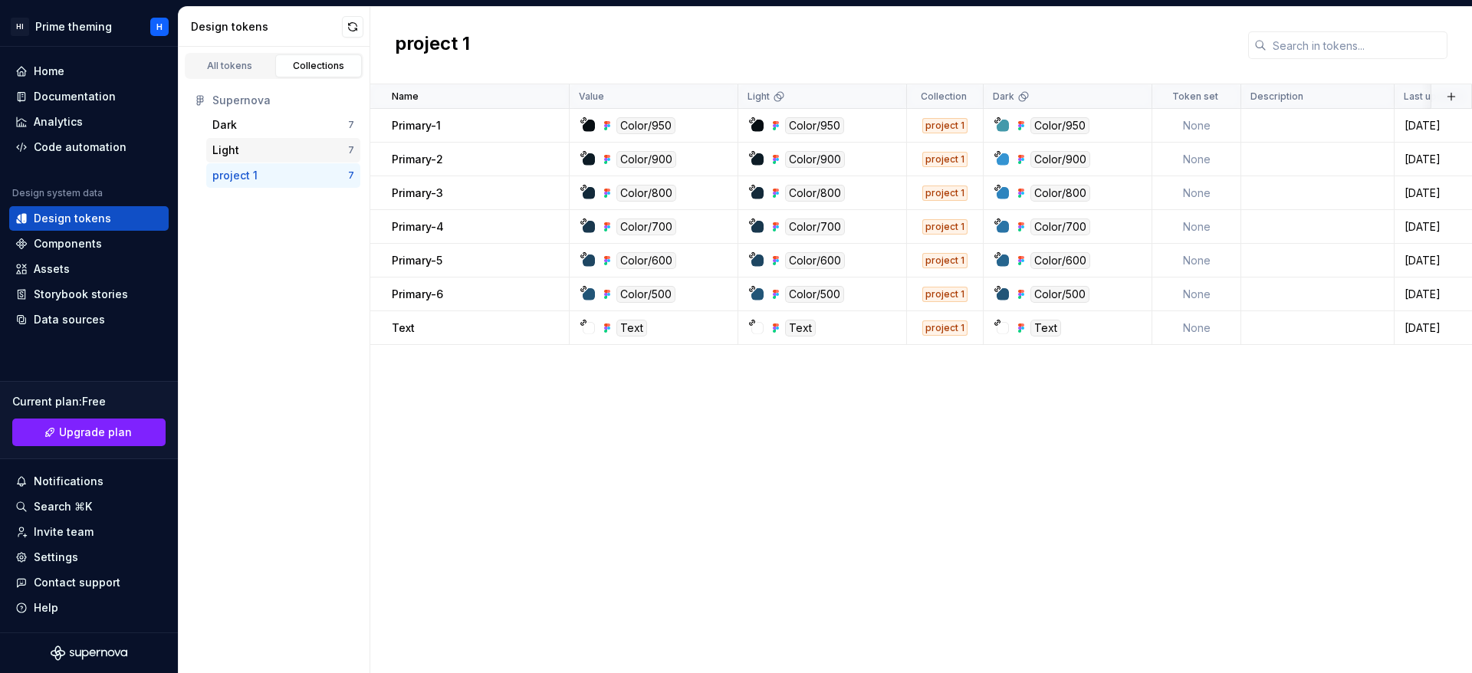
click at [256, 146] on div "Light" at bounding box center [280, 150] width 136 height 15
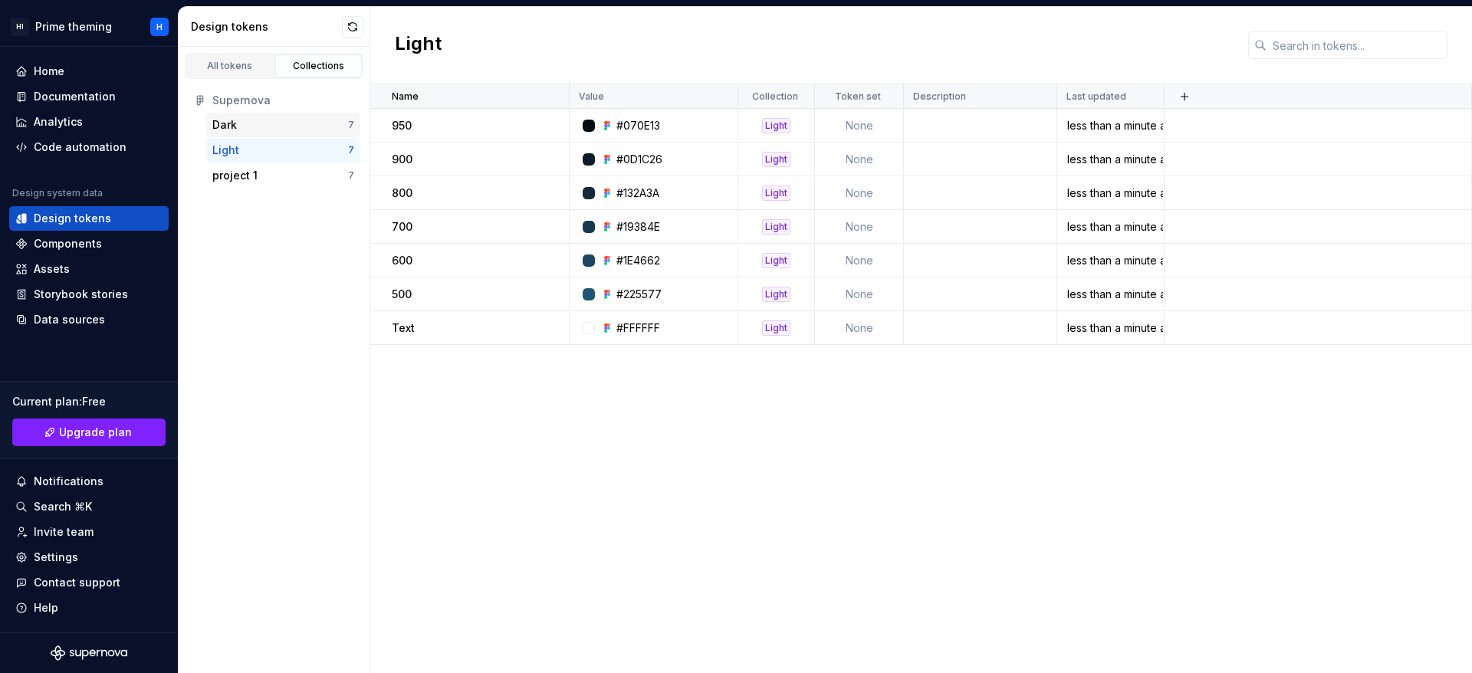
click at [266, 124] on div "Dark" at bounding box center [280, 124] width 136 height 15
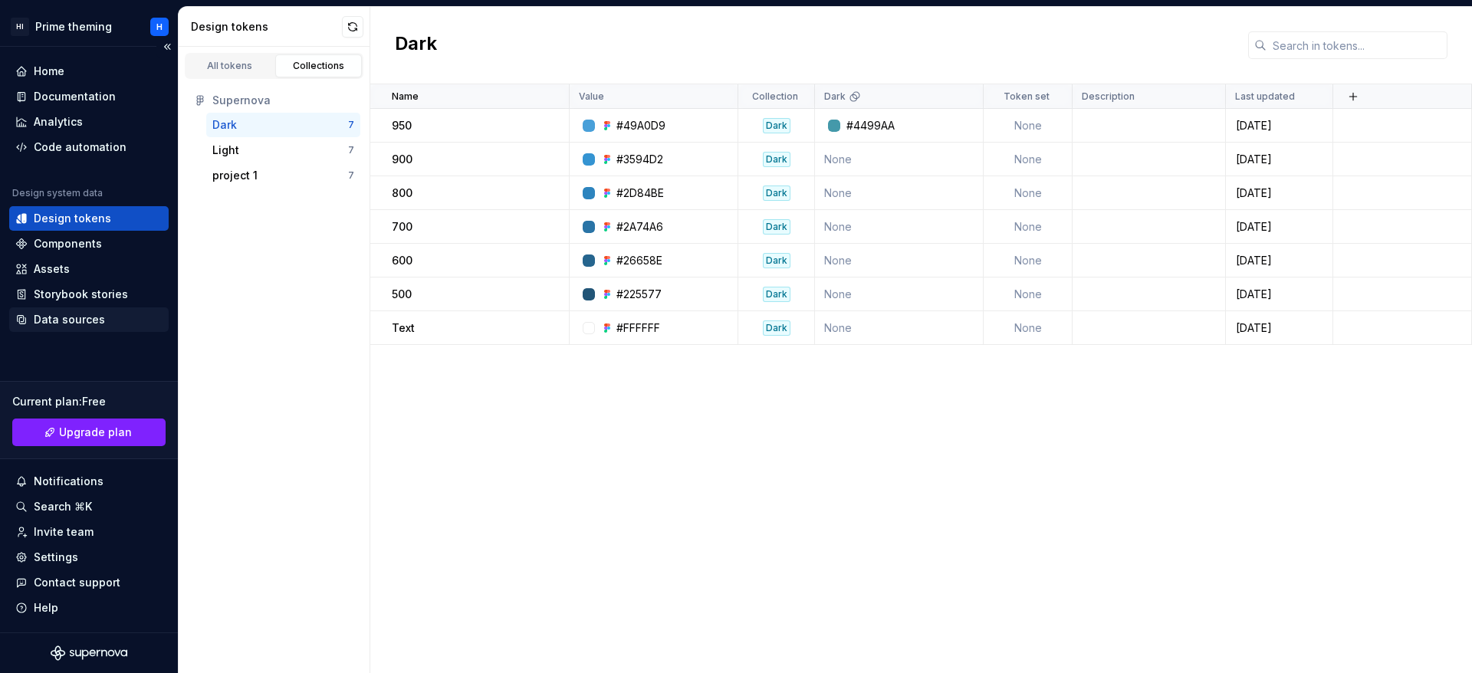
click at [104, 323] on div "Data sources" at bounding box center [88, 319] width 147 height 15
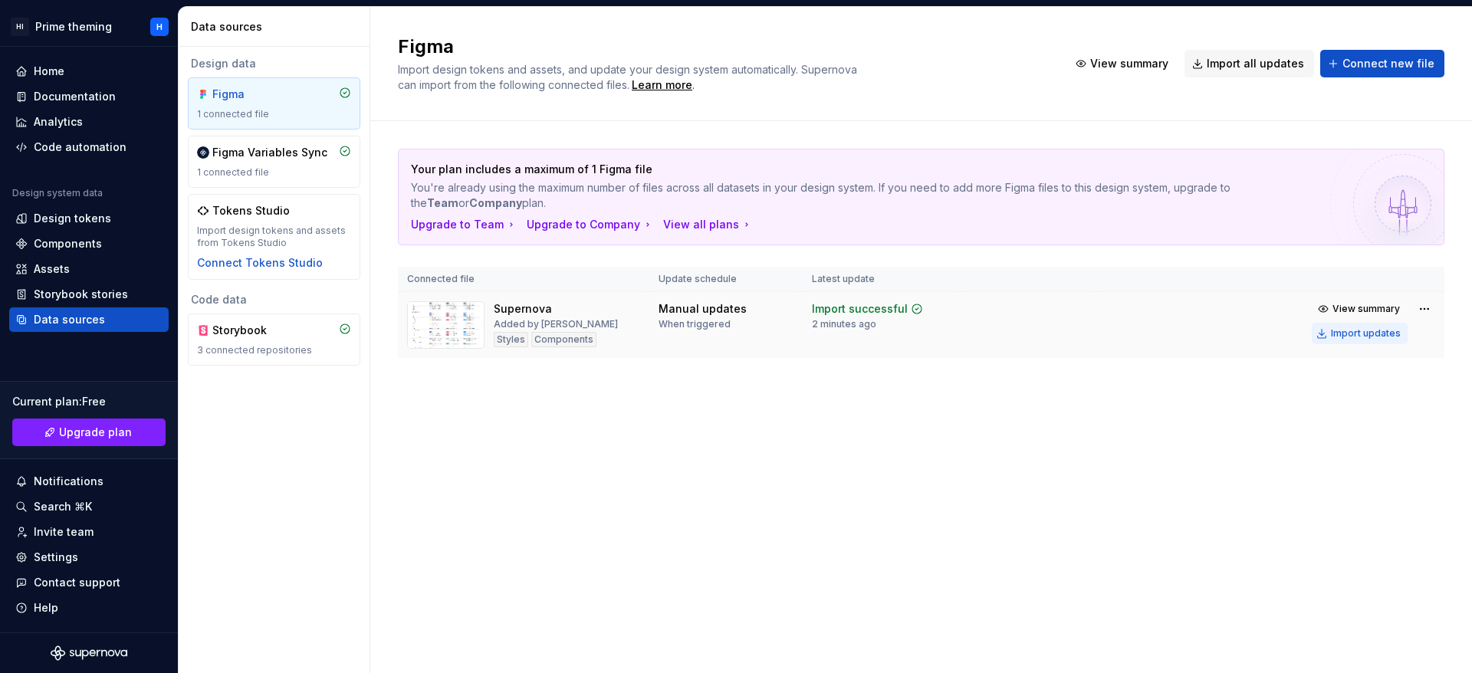
click at [1342, 329] on div "Import updates" at bounding box center [1366, 333] width 70 height 12
click at [1384, 310] on span "View summary" at bounding box center [1366, 309] width 67 height 12
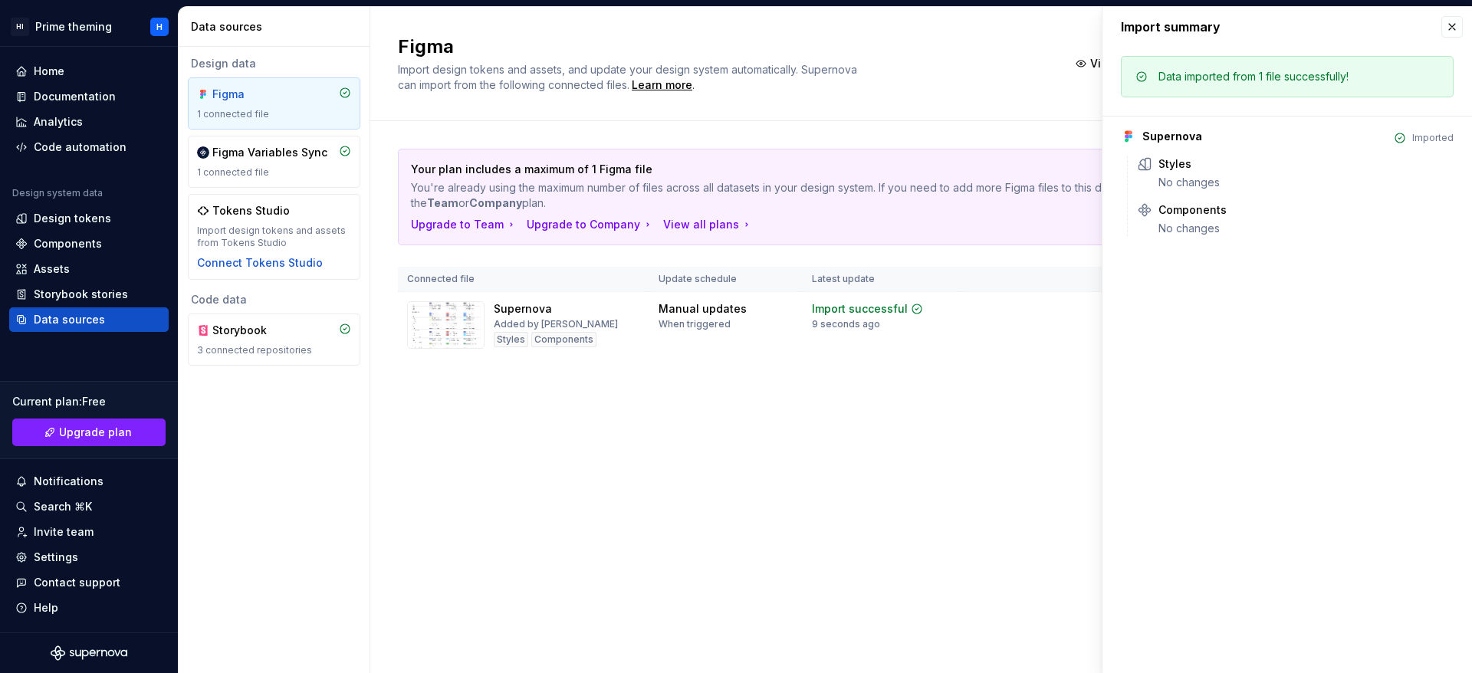
click at [891, 430] on div "Figma Import design tokens and assets, and update your design system automatica…" at bounding box center [921, 340] width 1102 height 666
